Goal: Information Seeking & Learning: Learn about a topic

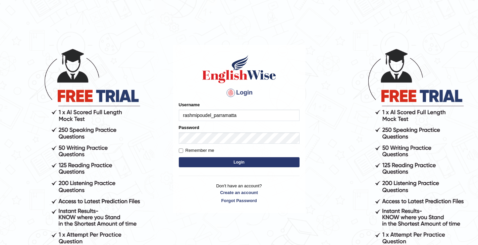
click at [223, 163] on button "Login" at bounding box center [239, 162] width 121 height 10
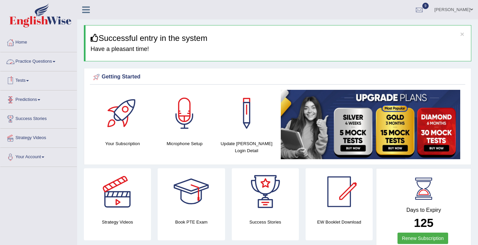
click at [29, 59] on link "Practice Questions" at bounding box center [38, 60] width 77 height 17
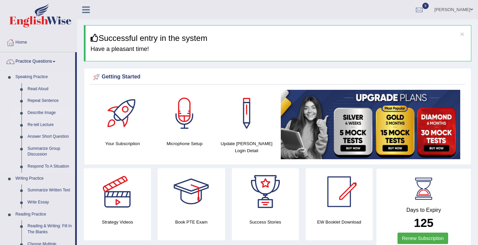
click at [41, 113] on link "Describe Image" at bounding box center [50, 113] width 51 height 12
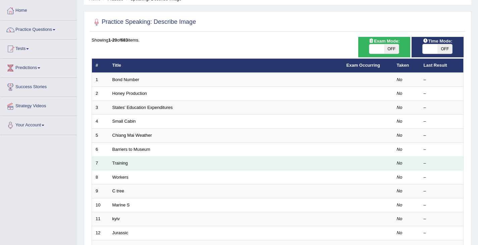
scroll to position [32, 0]
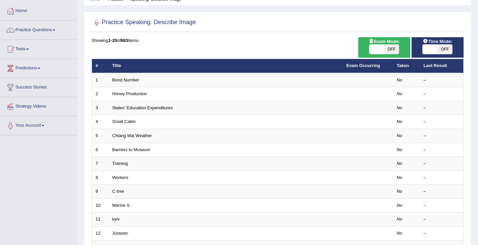
click at [385, 51] on span "OFF" at bounding box center [391, 49] width 15 height 9
checkbox input "true"
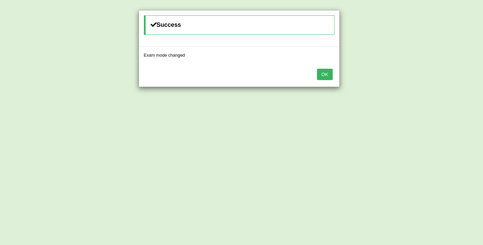
click at [323, 76] on button "OK" at bounding box center [324, 74] width 15 height 11
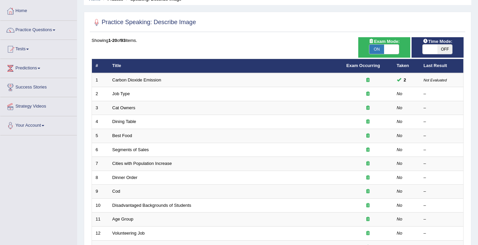
click at [439, 46] on span "OFF" at bounding box center [445, 49] width 15 height 9
checkbox input "true"
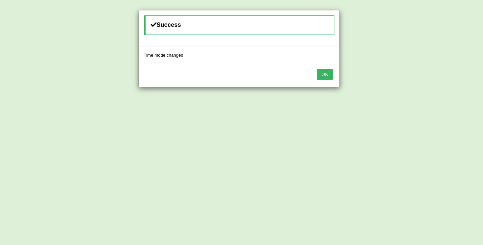
click at [325, 75] on button "OK" at bounding box center [324, 74] width 15 height 11
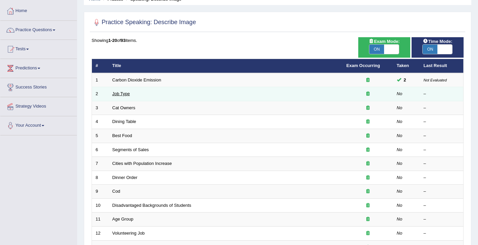
click at [116, 92] on link "Job Type" at bounding box center [121, 93] width 18 height 5
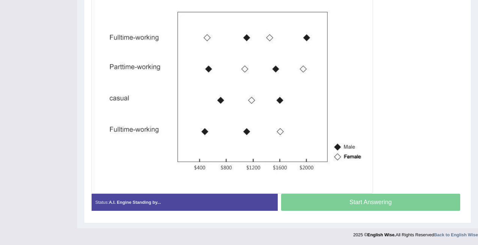
scroll to position [192, 0]
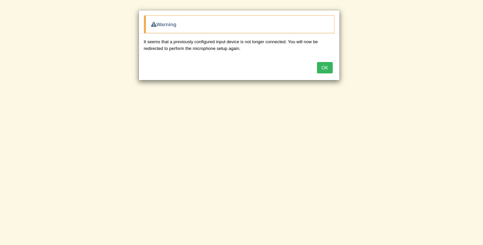
click at [326, 67] on button "OK" at bounding box center [324, 67] width 15 height 11
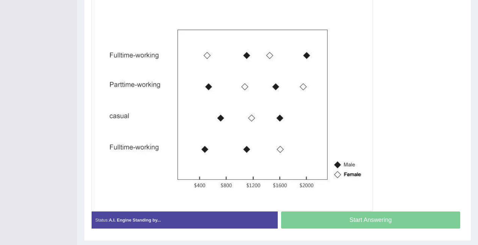
scroll to position [123, 0]
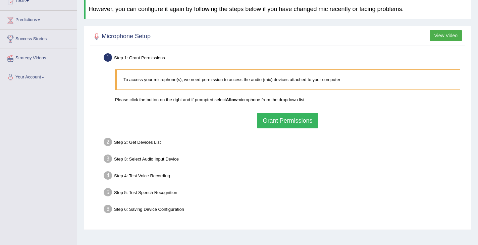
scroll to position [80, 0]
click at [283, 116] on button "Grant Permissions" at bounding box center [287, 120] width 61 height 15
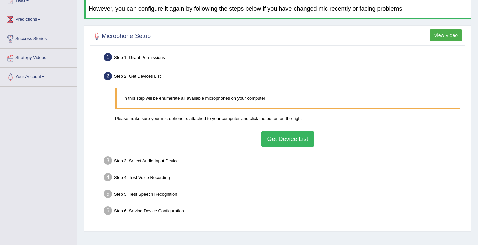
click at [283, 141] on button "Get Device List" at bounding box center [288, 139] width 52 height 15
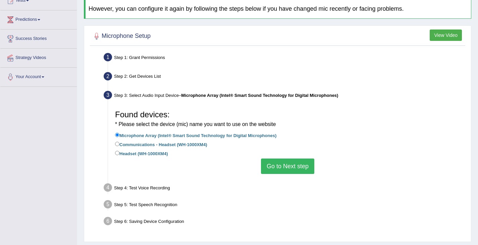
click at [280, 165] on button "Go to Next step" at bounding box center [287, 166] width 53 height 15
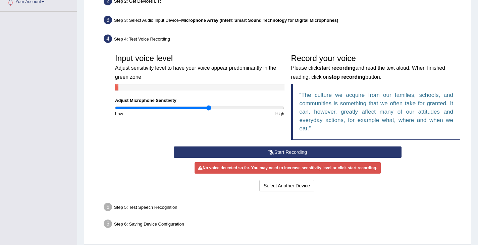
scroll to position [155, 0]
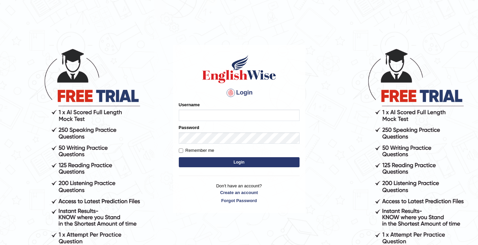
type input "rashmipoudel_parramatta"
click at [264, 162] on button "Login" at bounding box center [239, 162] width 121 height 10
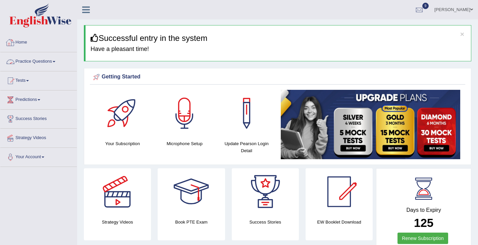
click at [37, 61] on link "Practice Questions" at bounding box center [38, 60] width 77 height 17
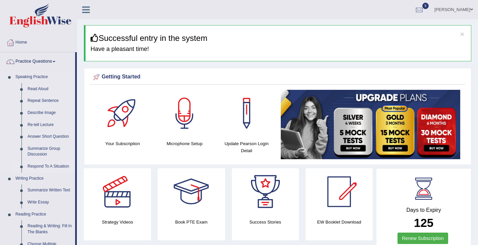
click at [45, 166] on link "Respond To A Situation" at bounding box center [50, 167] width 51 height 12
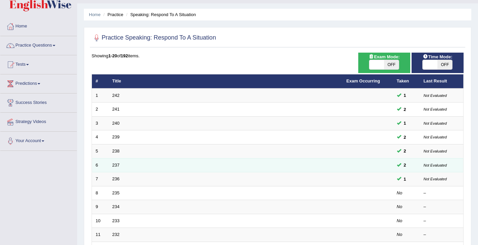
scroll to position [16, 0]
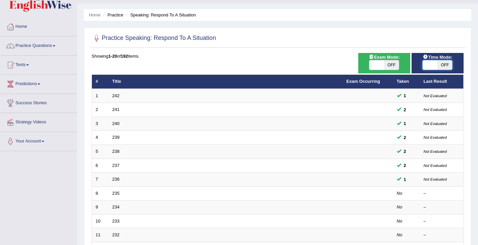
click at [427, 61] on span at bounding box center [430, 64] width 15 height 9
checkbox input "true"
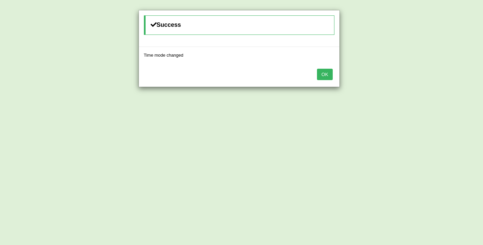
click at [322, 77] on button "OK" at bounding box center [324, 74] width 15 height 11
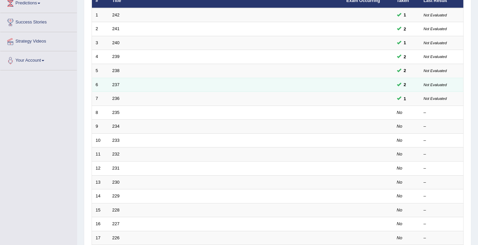
scroll to position [97, 0]
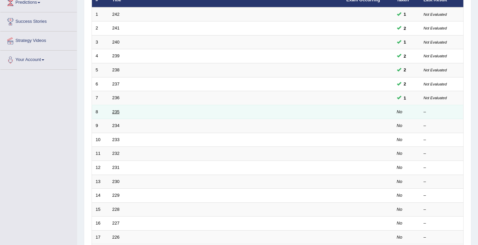
click at [116, 112] on link "235" at bounding box center [115, 111] width 7 height 5
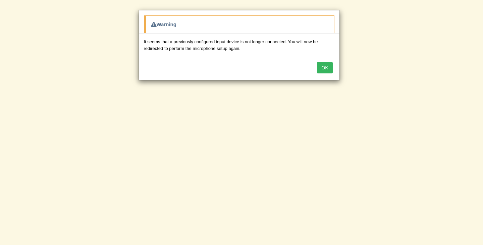
click at [326, 68] on button "OK" at bounding box center [324, 67] width 15 height 11
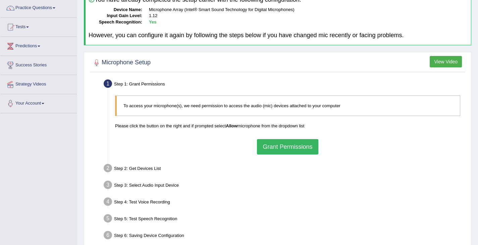
scroll to position [53, 0]
click at [307, 147] on button "Grant Permissions" at bounding box center [287, 147] width 61 height 15
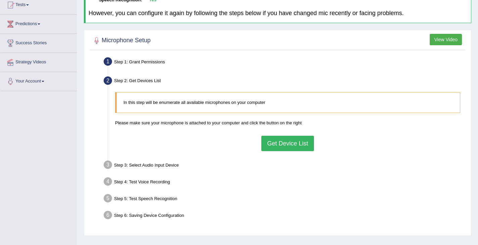
scroll to position [76, 0]
click at [293, 146] on button "Get Device List" at bounding box center [288, 143] width 52 height 15
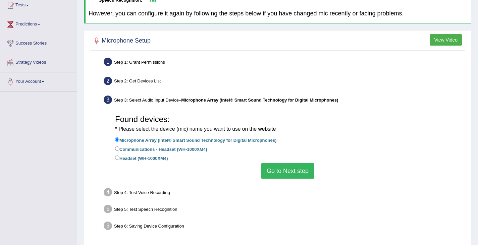
click at [151, 159] on label "Headset (WH-1000XM4)" at bounding box center [141, 157] width 53 height 7
click at [120, 159] on input "Headset (WH-1000XM4)" at bounding box center [117, 158] width 4 height 4
radio input "true"
click at [293, 173] on button "Go to Next step" at bounding box center [287, 171] width 53 height 15
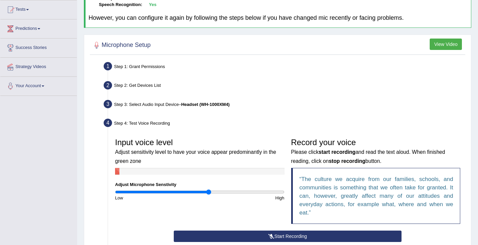
scroll to position [0, 0]
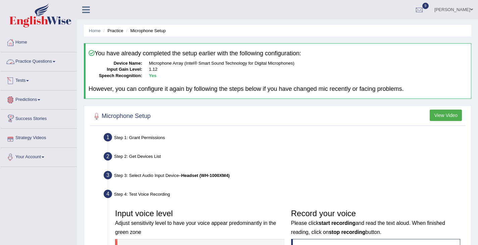
click at [48, 58] on link "Practice Questions" at bounding box center [38, 60] width 77 height 17
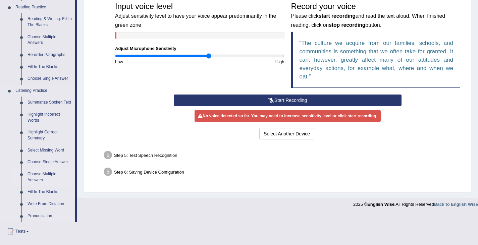
scroll to position [207, 0]
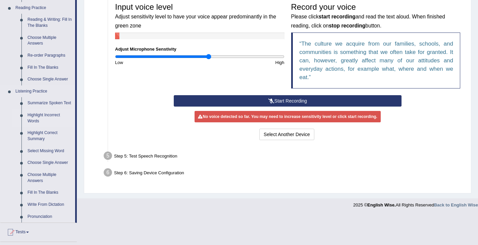
click at [43, 117] on link "Highlight Incorrect Words" at bounding box center [50, 118] width 51 height 18
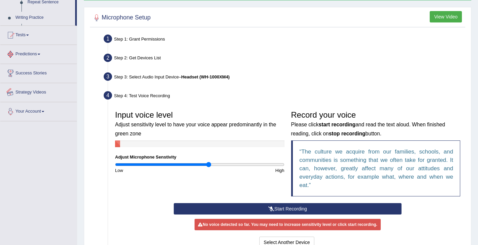
scroll to position [163, 0]
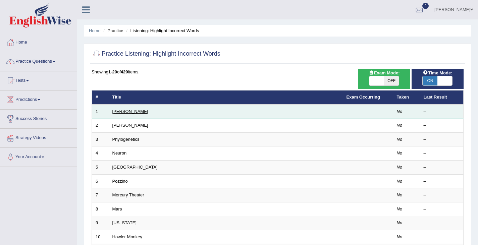
click at [120, 112] on link "[PERSON_NAME]" at bounding box center [130, 111] width 36 height 5
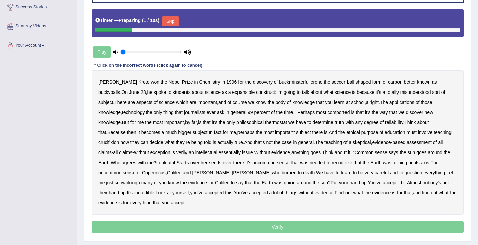
scroll to position [117, 0]
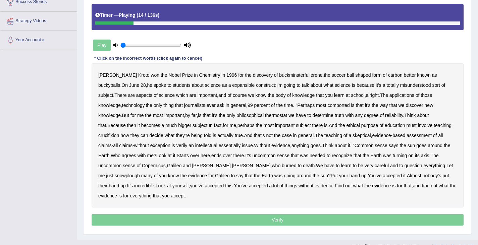
click at [232, 84] on b "expansible" at bounding box center [243, 85] width 22 height 5
click at [328, 105] on b "comported" at bounding box center [339, 105] width 22 height 5
click at [265, 117] on b "thermostat" at bounding box center [276, 115] width 22 height 5
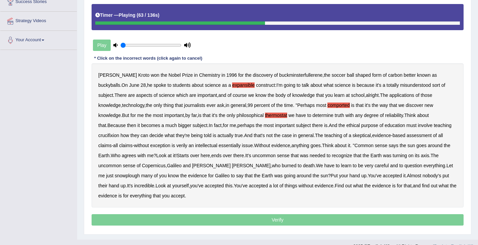
click at [119, 133] on b "crucifixion" at bounding box center [108, 135] width 21 height 5
click at [219, 146] on b "essentially" at bounding box center [230, 145] width 22 height 5
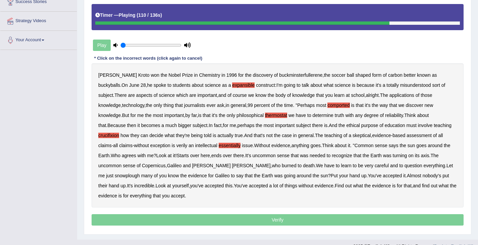
click at [140, 173] on b "snowplough" at bounding box center [127, 175] width 25 height 5
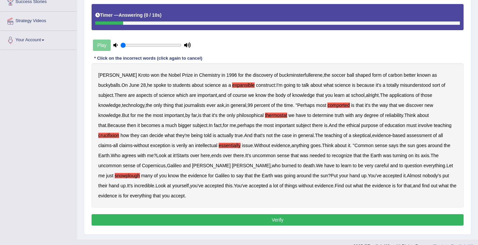
click at [267, 215] on button "Verify" at bounding box center [278, 220] width 372 height 11
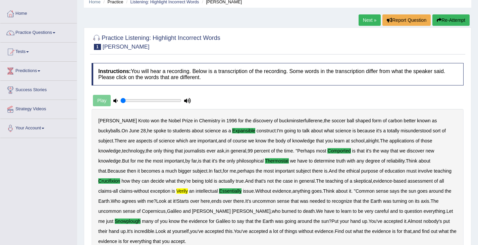
scroll to position [29, 0]
click at [34, 34] on link "Practice Questions" at bounding box center [38, 32] width 77 height 17
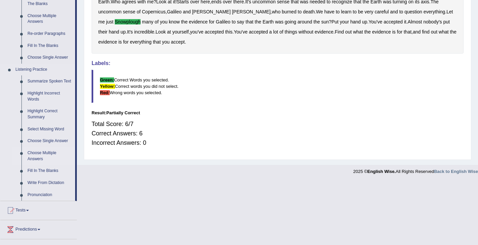
scroll to position [227, 0]
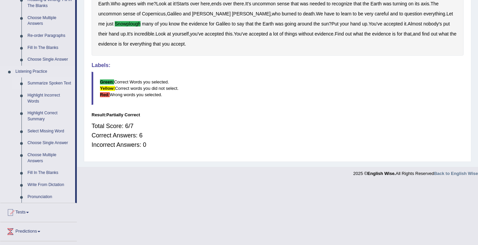
click at [56, 80] on link "Summarize Spoken Text" at bounding box center [50, 84] width 51 height 12
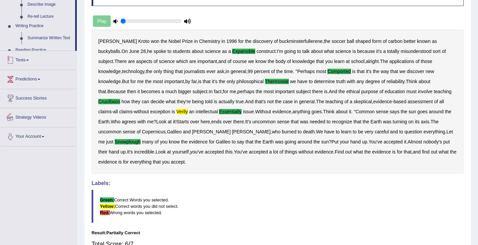
scroll to position [155, 0]
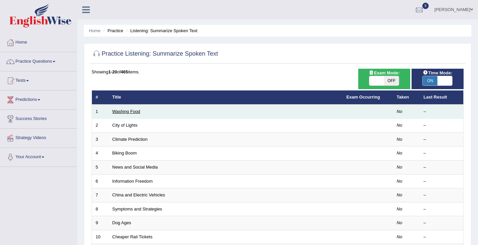
click at [120, 112] on link "Washing Food" at bounding box center [126, 111] width 28 height 5
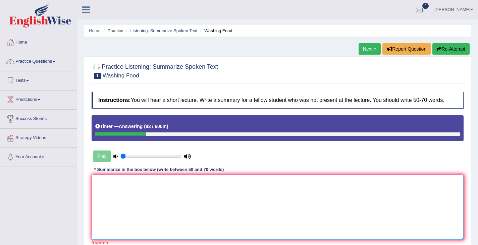
click at [183, 187] on textarea at bounding box center [278, 207] width 372 height 65
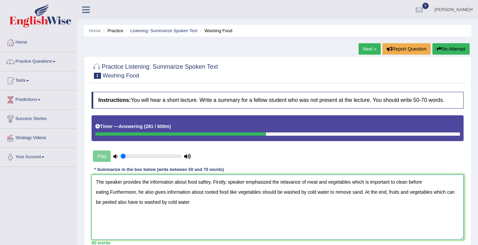
click at [388, 194] on textarea "The speaker provides the information about food saftey. Firstly, speaker emphas…" at bounding box center [278, 207] width 372 height 65
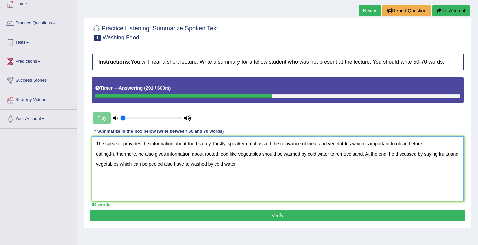
scroll to position [39, 0]
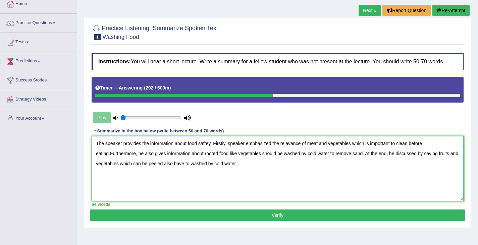
click at [238, 165] on textarea "The speaker provides the information about food saftey. Firstly, speaker emphas…" at bounding box center [278, 168] width 372 height 65
type textarea "The speaker provides the information about food saftey. Firstly, speaker emphas…"
click at [239, 217] on button "Verify" at bounding box center [278, 215] width 376 height 11
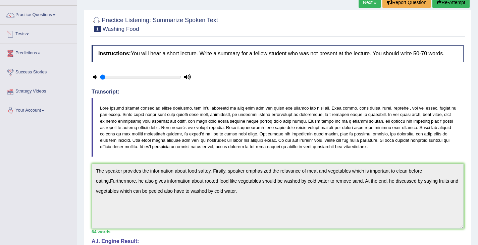
scroll to position [0, 0]
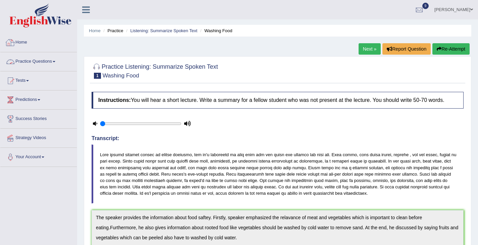
click at [47, 59] on link "Practice Questions" at bounding box center [38, 60] width 77 height 17
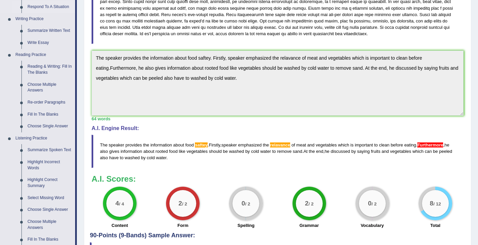
scroll to position [162, 0]
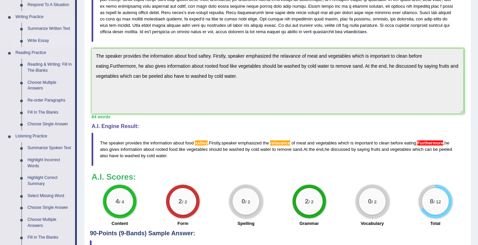
click at [39, 40] on link "Write Essay" at bounding box center [50, 41] width 51 height 12
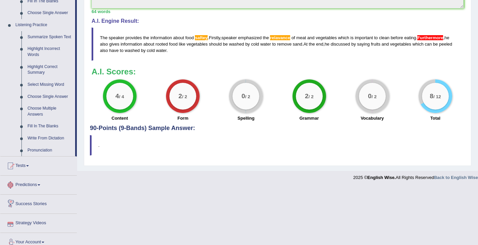
scroll to position [277, 0]
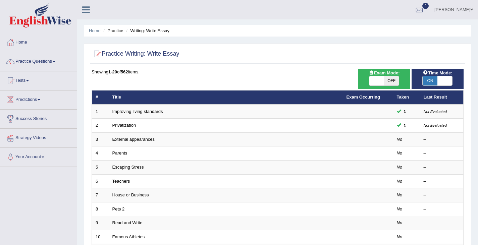
click at [444, 79] on span at bounding box center [445, 80] width 15 height 9
checkbox input "false"
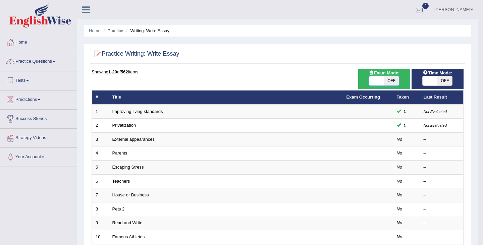
checkbox input "true"
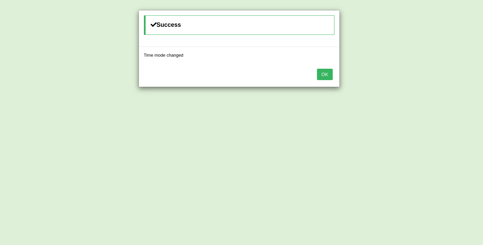
click at [378, 81] on body "Toggle navigation Home Practice Questions Speaking Practice Read Aloud Repeat S…" at bounding box center [241, 122] width 483 height 245
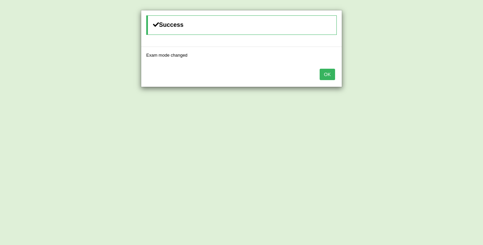
click at [329, 75] on button "OK" at bounding box center [327, 74] width 15 height 11
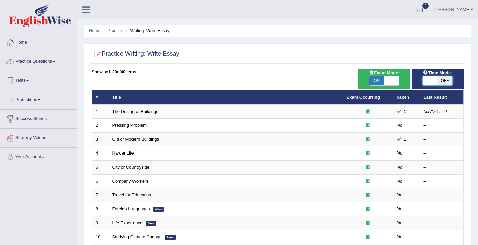
click at [437, 80] on span at bounding box center [430, 80] width 15 height 9
checkbox input "true"
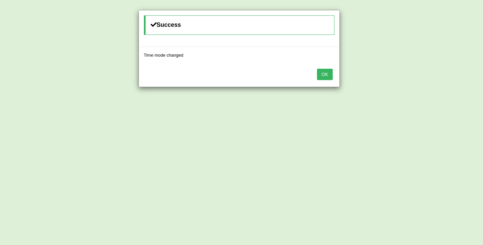
click at [324, 74] on button "OK" at bounding box center [324, 74] width 15 height 11
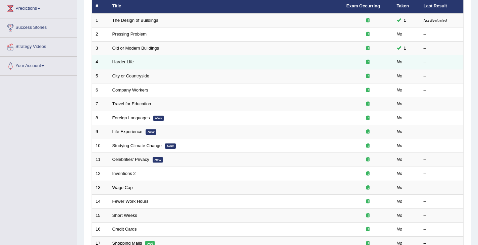
scroll to position [93, 0]
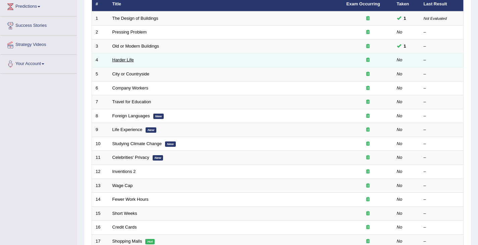
click at [127, 59] on link "Harder Life" at bounding box center [122, 59] width 21 height 5
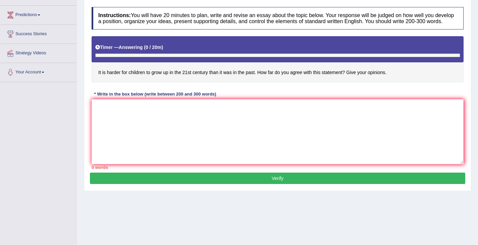
scroll to position [83, 0]
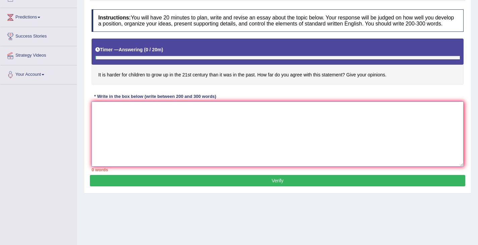
click at [156, 127] on textarea at bounding box center [278, 134] width 372 height 65
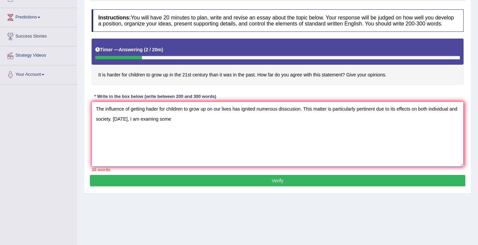
click at [156, 121] on textarea "The influence of getting hader for children to grow up on our lives has ignited…" at bounding box center [278, 134] width 372 height 65
click at [169, 121] on textarea "The influence of getting hader for children to grow up on our lives has ignited…" at bounding box center [278, 134] width 372 height 65
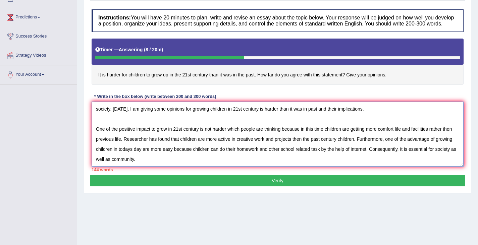
scroll to position [26, 0]
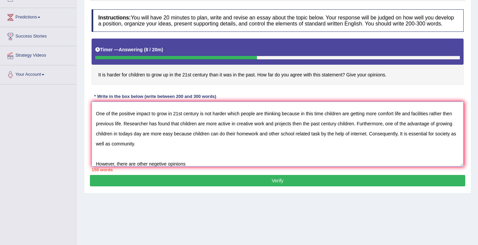
click at [159, 165] on textarea "The influence of getting hader for children to grow up on our lives has ignited…" at bounding box center [278, 134] width 372 height 65
click at [191, 165] on textarea "The influence of getting hader for children to grow up on our lives has ignited…" at bounding box center [278, 134] width 372 height 65
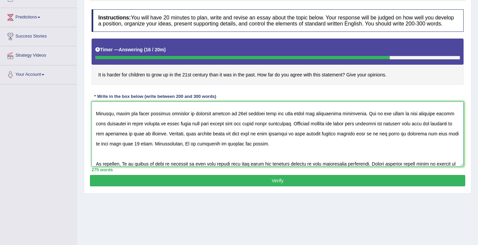
scroll to position [86, 0]
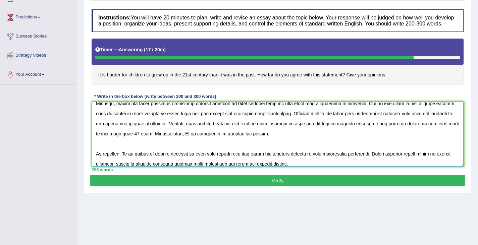
type textarea "The influence of getting hader for children to grow up on our lives has ignited…"
click at [232, 183] on button "Verify" at bounding box center [278, 180] width 376 height 11
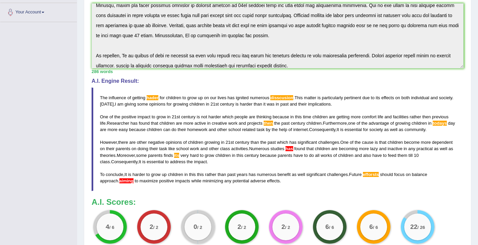
scroll to position [141, 0]
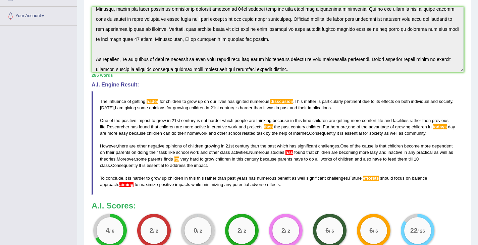
click at [293, 153] on span "has" at bounding box center [289, 152] width 7 height 5
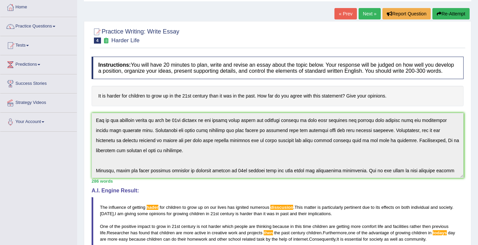
scroll to position [0, 0]
